Goal: Task Accomplishment & Management: Use online tool/utility

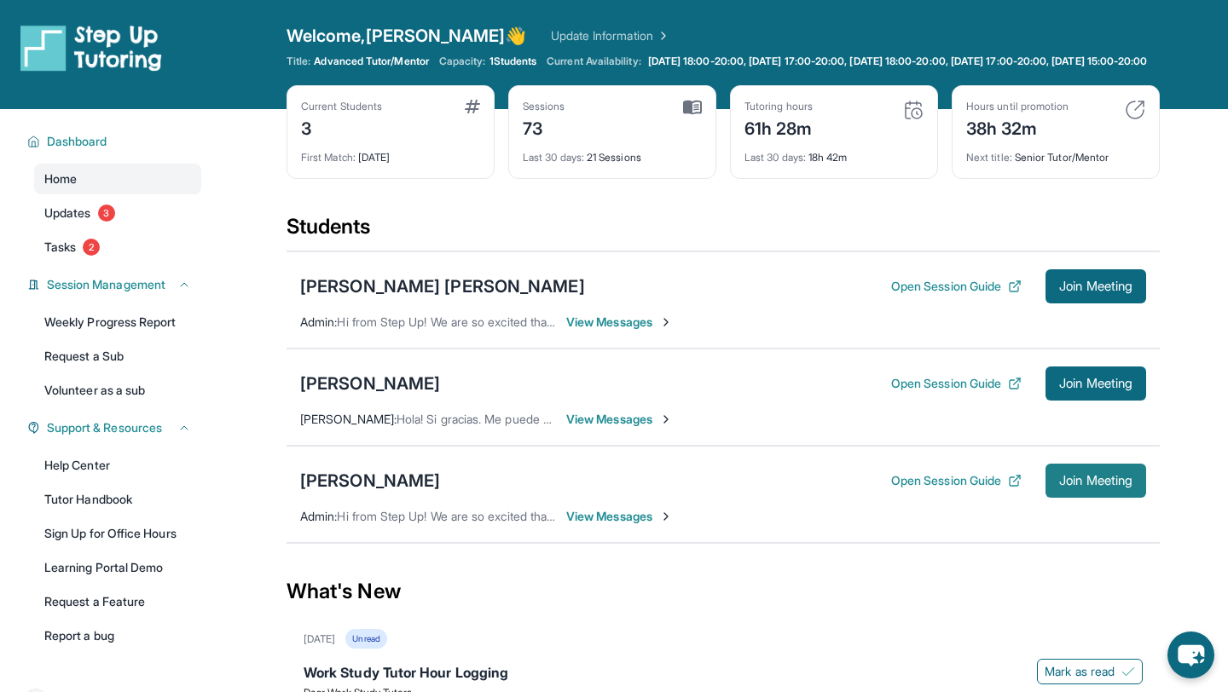
click at [1064, 486] on span "Join Meeting" at bounding box center [1095, 481] width 73 height 10
click at [1079, 486] on span "Join Meeting" at bounding box center [1095, 481] width 73 height 10
